Goal: Task Accomplishment & Management: Manage account settings

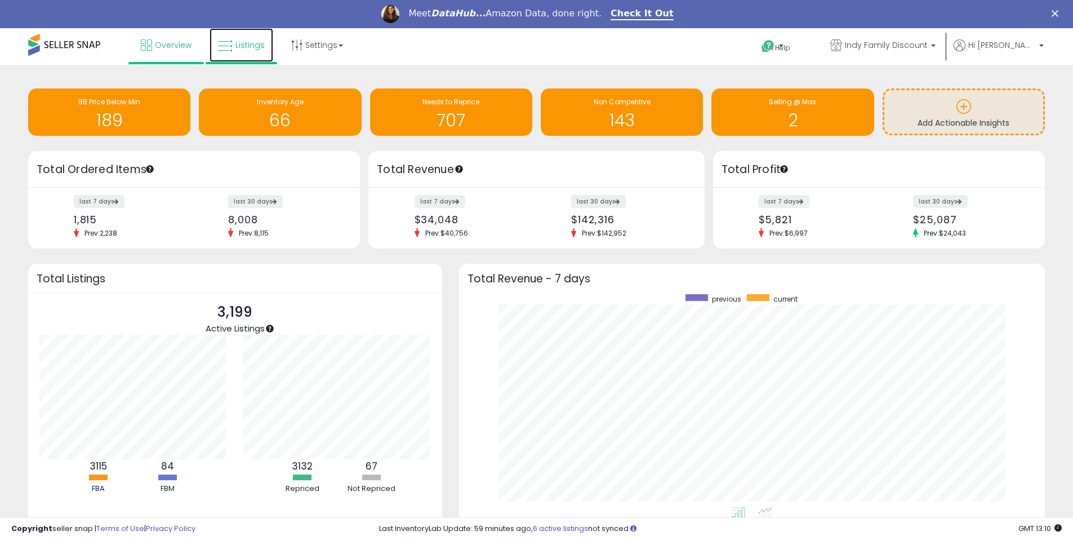
click at [246, 55] on link "Listings" at bounding box center [242, 45] width 64 height 34
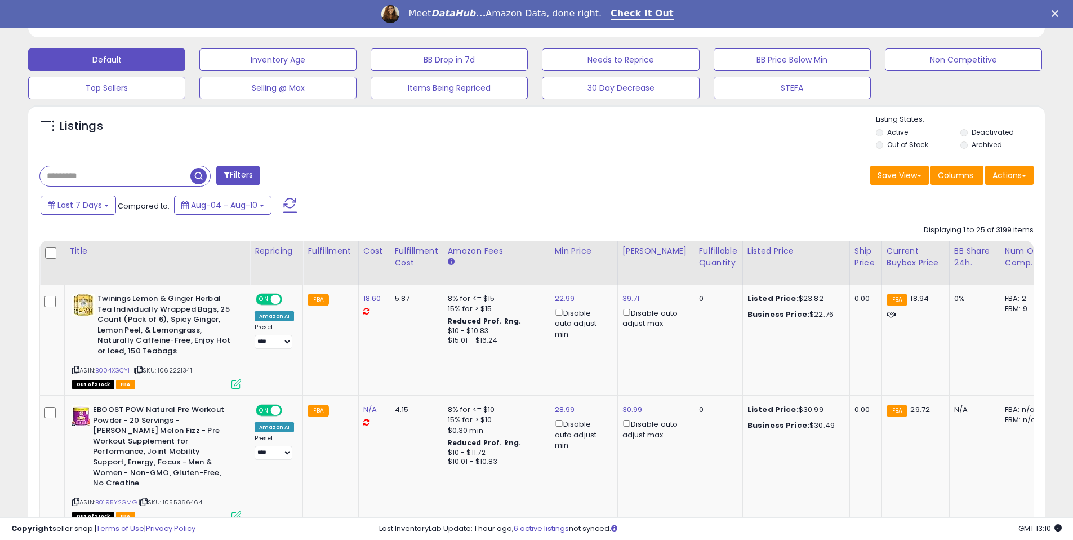
scroll to position [331, 0]
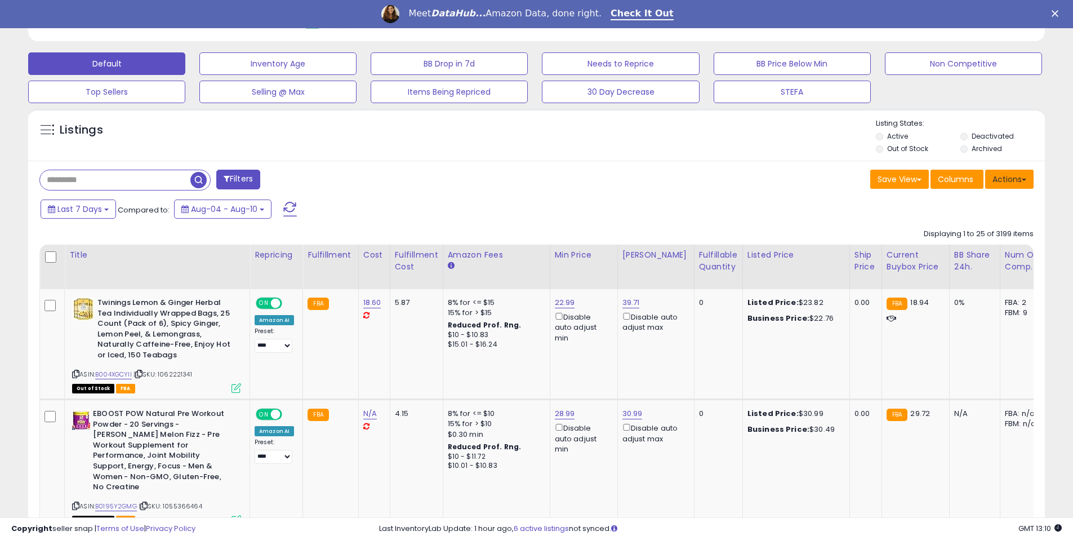
click at [1010, 183] on button "Actions" at bounding box center [1009, 179] width 48 height 19
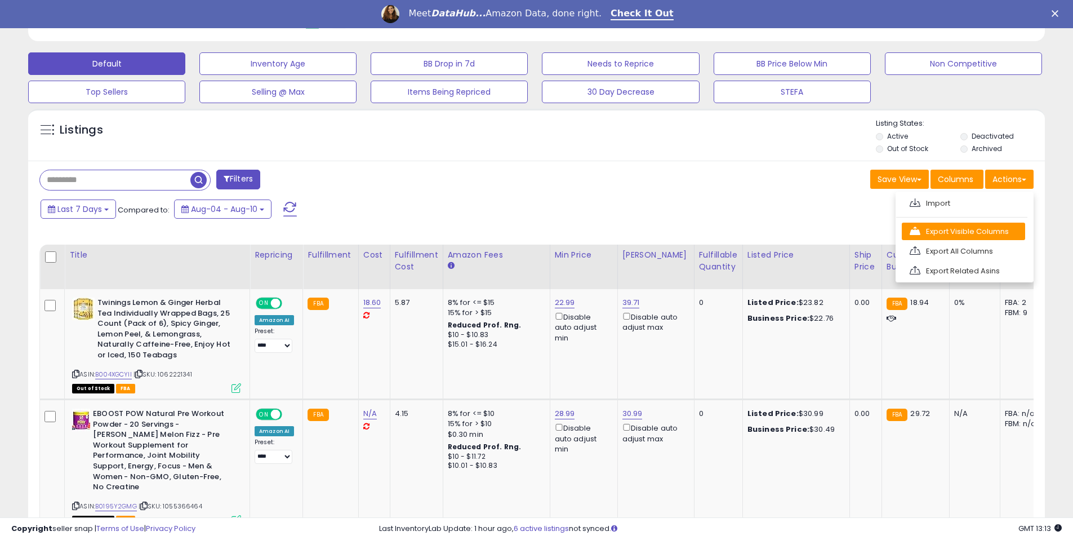
click at [949, 230] on link "Export Visible Columns" at bounding box center [963, 231] width 123 height 17
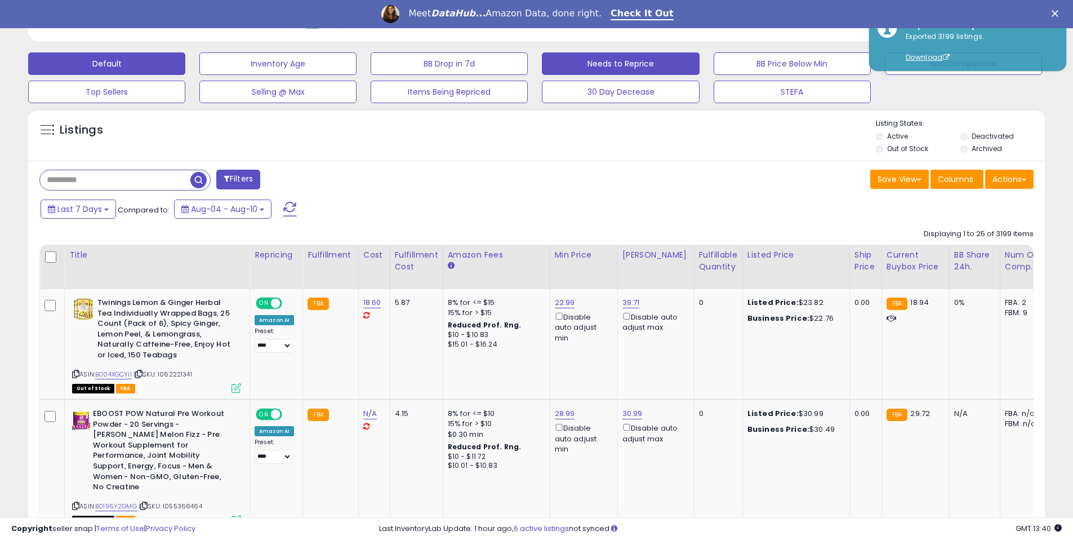
scroll to position [231, 590]
